Goal: Register for event/course

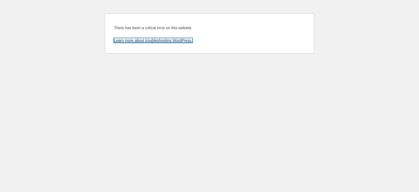
click at [146, 41] on link "Learn more about troubleshooting WordPress." at bounding box center [153, 40] width 78 height 4
click at [58, 31] on html "There has been a critical error on this website. Learn more about troubleshooti…" at bounding box center [209, 31] width 419 height 62
click at [78, 28] on html "There has been a critical error on this website. Learn more about troubleshooti…" at bounding box center [209, 31] width 419 height 62
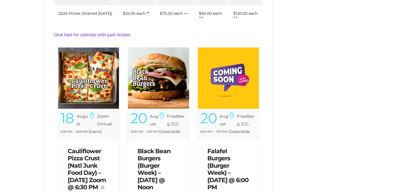
scroll to position [218, 0]
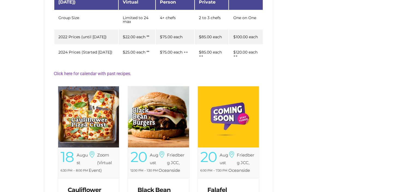
scroll to position [164, 0]
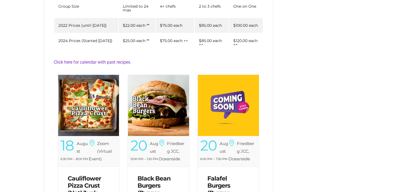
click at [83, 112] on img at bounding box center [88, 105] width 61 height 61
